Goal: Information Seeking & Learning: Compare options

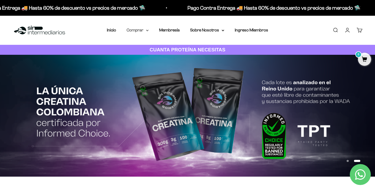
click at [147, 31] on summary "Comprar" at bounding box center [137, 30] width 22 height 7
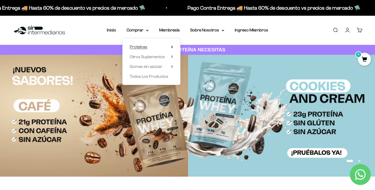
click at [148, 45] on summary "Proteínas" at bounding box center [151, 47] width 43 height 7
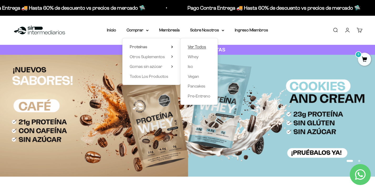
click at [199, 47] on span "Ver Todos" at bounding box center [197, 47] width 18 height 4
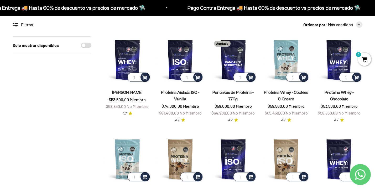
scroll to position [47, 0]
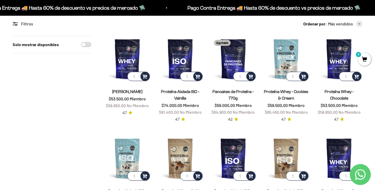
click at [182, 93] on link "Proteína Aislada ISO - Vainilla" at bounding box center [180, 94] width 38 height 11
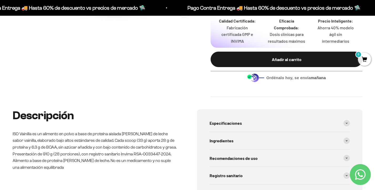
scroll to position [240, 0]
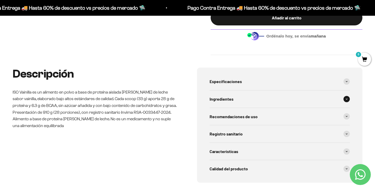
click at [234, 98] on div "Ingredientes" at bounding box center [279, 98] width 140 height 17
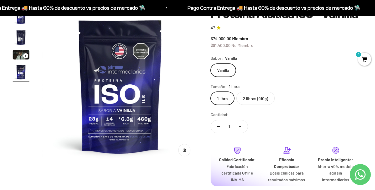
scroll to position [36, 0]
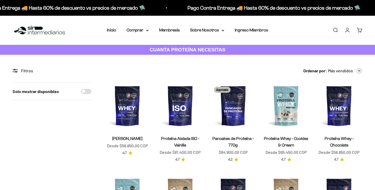
scroll to position [47, 0]
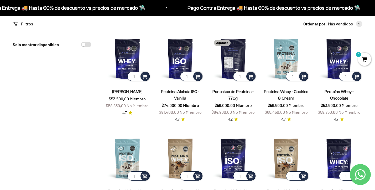
click at [238, 61] on img at bounding box center [233, 59] width 47 height 47
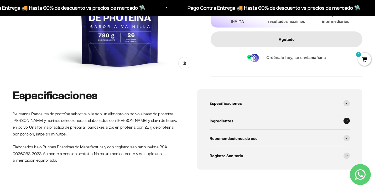
click at [241, 121] on div "Ingredientes" at bounding box center [279, 120] width 140 height 17
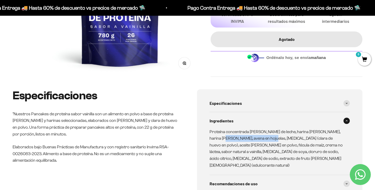
drag, startPoint x: 221, startPoint y: 139, endPoint x: 265, endPoint y: 138, distance: 44.1
click at [265, 138] on p "Proteína concentrada de suero de leche, harina de almendra, harina de avena, av…" at bounding box center [276, 149] width 134 height 40
click at [264, 138] on p "Proteína concentrada de suero de leche, harina de almendra, harina de avena, av…" at bounding box center [276, 149] width 134 height 40
drag, startPoint x: 239, startPoint y: 146, endPoint x: 257, endPoint y: 147, distance: 18.4
click at [257, 147] on p "Proteína concentrada de suero de leche, harina de almendra, harina de avena, av…" at bounding box center [276, 149] width 134 height 40
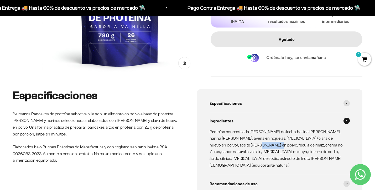
click at [256, 147] on p "Proteína concentrada de suero de leche, harina de almendra, harina de avena, av…" at bounding box center [276, 149] width 134 height 40
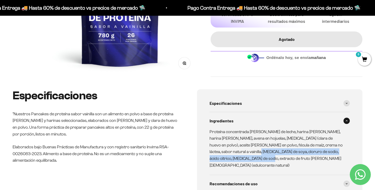
drag, startPoint x: 240, startPoint y: 152, endPoint x: 256, endPoint y: 160, distance: 17.6
click at [256, 160] on p "Proteína concentrada de suero de leche, harina de almendra, harina de avena, av…" at bounding box center [276, 149] width 134 height 40
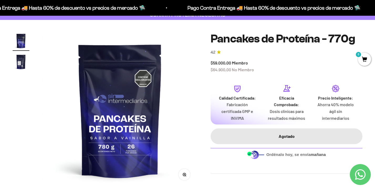
scroll to position [124, 0]
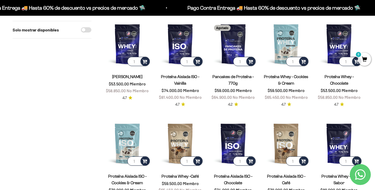
scroll to position [61, 0]
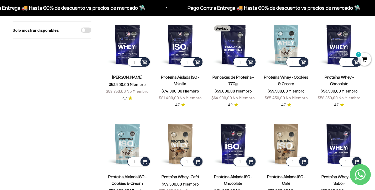
click at [132, 77] on link "[PERSON_NAME]" at bounding box center [127, 77] width 30 height 4
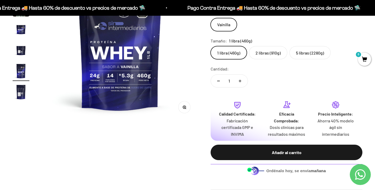
scroll to position [198, 0]
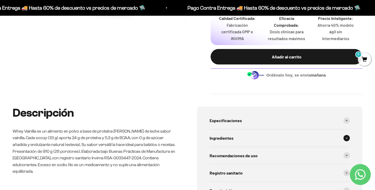
click at [218, 135] on span "Ingredientes" at bounding box center [221, 138] width 24 height 7
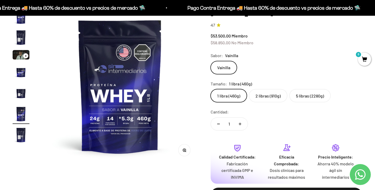
scroll to position [26, 0]
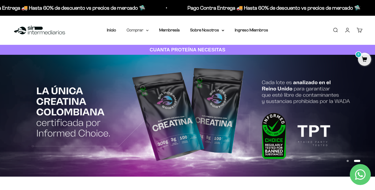
click at [140, 30] on summary "Comprar" at bounding box center [137, 30] width 22 height 7
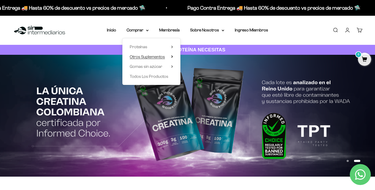
click at [140, 57] on span "Otros Suplementos" at bounding box center [147, 57] width 35 height 4
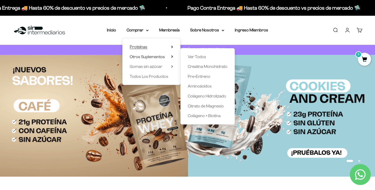
click at [144, 44] on span "Proteínas" at bounding box center [139, 47] width 18 height 7
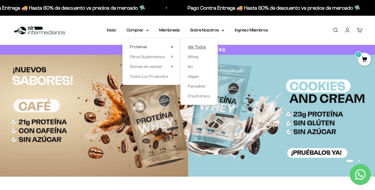
click at [199, 47] on span "Ver Todos" at bounding box center [197, 47] width 18 height 4
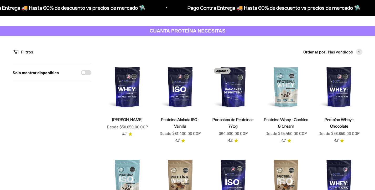
scroll to position [19, 0]
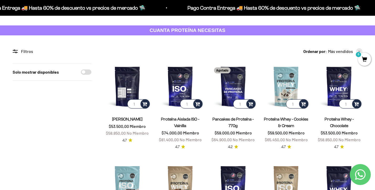
click at [127, 84] on img at bounding box center [127, 86] width 47 height 47
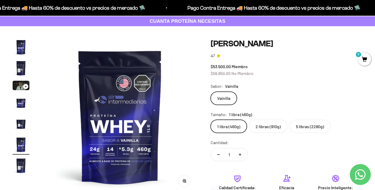
click at [21, 70] on img "Ir al artículo 2" at bounding box center [21, 68] width 17 height 17
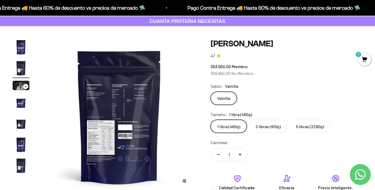
scroll to position [0, 162]
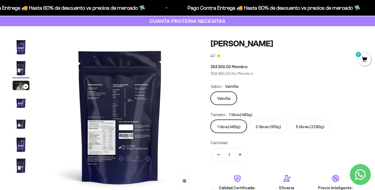
click at [122, 82] on img at bounding box center [120, 117] width 156 height 156
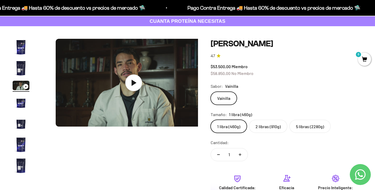
scroll to position [0, 324]
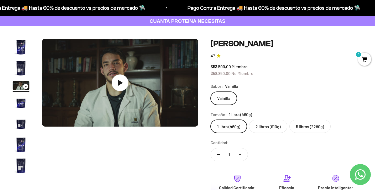
click at [25, 65] on img "Ir al artículo 2" at bounding box center [21, 68] width 17 height 17
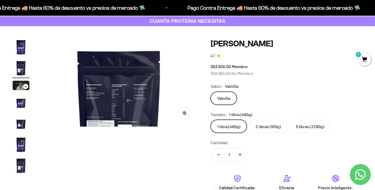
scroll to position [0, 162]
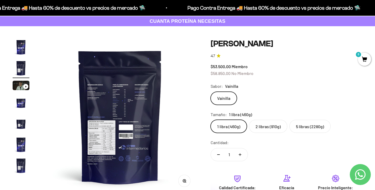
click at [184, 184] on button "Zoom" at bounding box center [184, 181] width 12 height 12
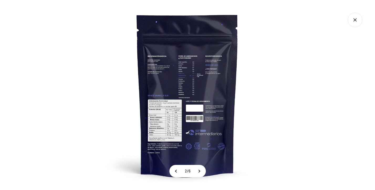
click at [179, 155] on img at bounding box center [187, 95] width 190 height 190
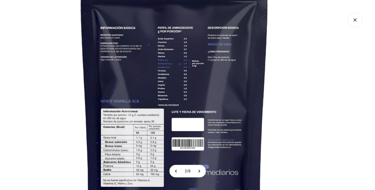
click at [142, 164] on img at bounding box center [174, 100] width 354 height 354
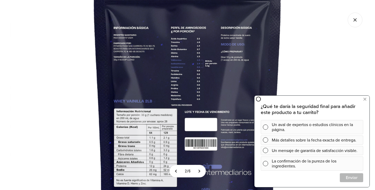
click at [355, 23] on icon "Cerrar galería" at bounding box center [354, 20] width 15 height 15
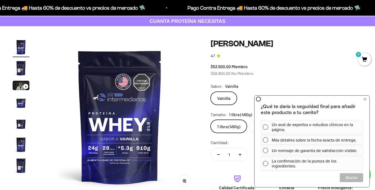
scroll to position [0, 0]
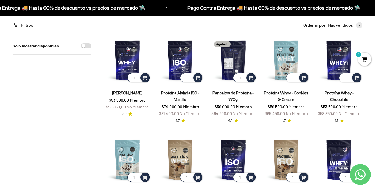
scroll to position [48, 0]
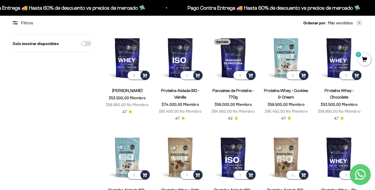
click at [181, 92] on link "Proteína Aislada ISO - Vainilla" at bounding box center [180, 93] width 38 height 11
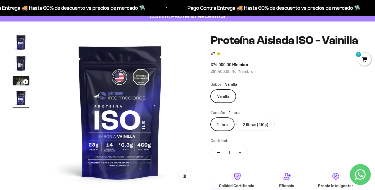
scroll to position [37, 0]
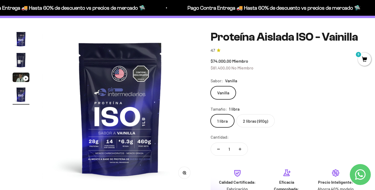
click at [17, 60] on img "Ir al artículo 2" at bounding box center [21, 60] width 17 height 17
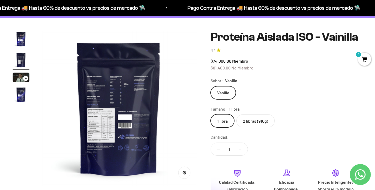
scroll to position [0, 162]
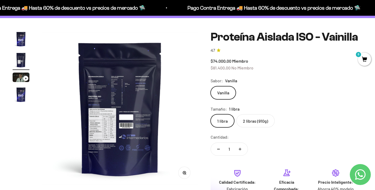
click at [183, 172] on circle "button" at bounding box center [184, 172] width 3 height 3
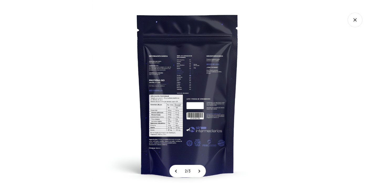
click at [171, 95] on img at bounding box center [187, 95] width 190 height 190
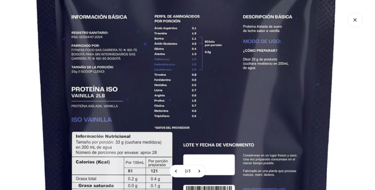
click at [134, 162] on img at bounding box center [186, 133] width 568 height 568
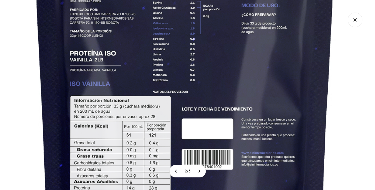
click at [124, 93] on img at bounding box center [185, 97] width 568 height 568
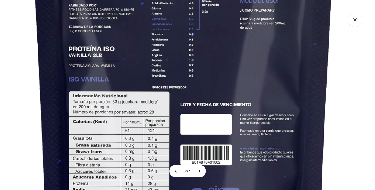
click at [146, 132] on img at bounding box center [184, 93] width 568 height 568
click at [152, 134] on img at bounding box center [184, 93] width 568 height 568
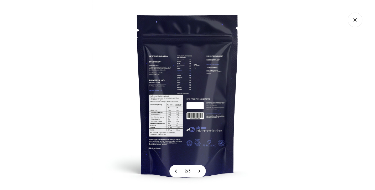
click at [316, 51] on div at bounding box center [187, 95] width 375 height 190
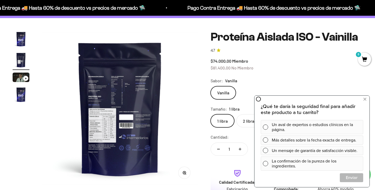
scroll to position [43, 0]
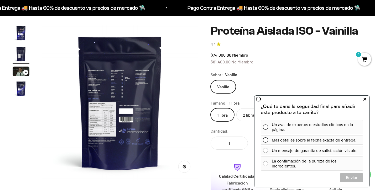
click at [365, 99] on icon at bounding box center [364, 99] width 3 height 7
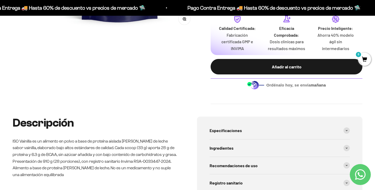
scroll to position [195, 0]
